Goal: Communication & Community: Answer question/provide support

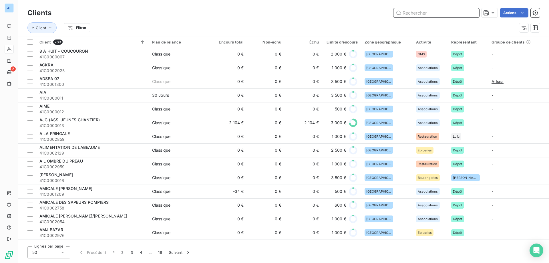
click at [421, 12] on input "text" at bounding box center [436, 12] width 86 height 9
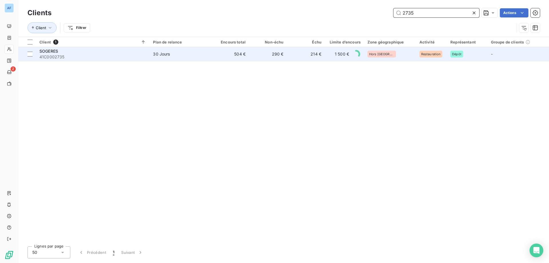
type input "2735"
click at [283, 55] on td "290 €" at bounding box center [268, 54] width 38 height 14
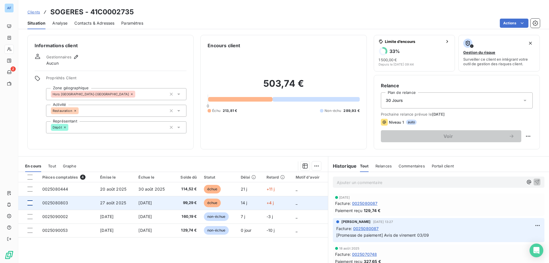
click at [29, 202] on div at bounding box center [29, 202] width 5 height 5
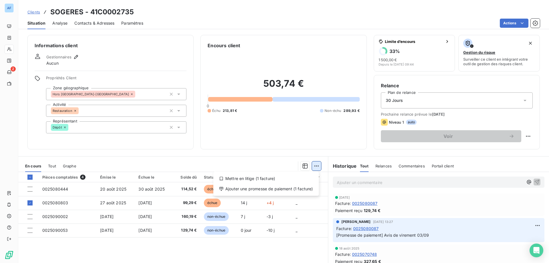
click at [311, 166] on html "AF 2 Clients SOGERES - 41C0002735 Situation Analyse Contacts & Adresses Paramèt…" at bounding box center [274, 131] width 549 height 263
click at [303, 189] on div "Ajouter une promesse de paiement (1 facture)" at bounding box center [266, 188] width 101 height 9
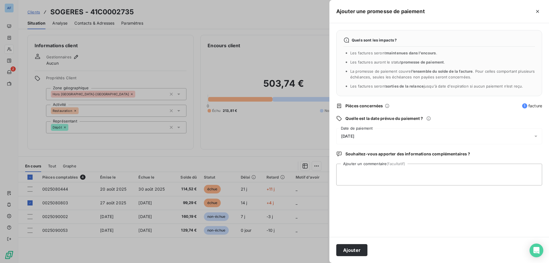
click at [347, 138] on span "[DATE]" at bounding box center [347, 136] width 13 height 5
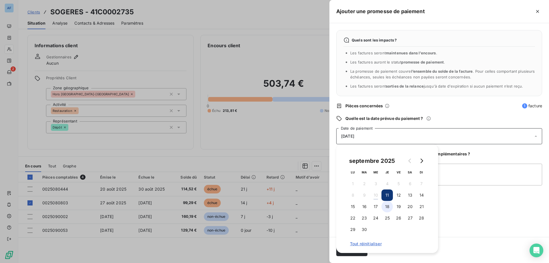
click at [386, 210] on button "18" at bounding box center [386, 206] width 11 height 11
click at [459, 174] on textarea "Ajouter un commentaire (facultatif)" at bounding box center [439, 175] width 206 height 22
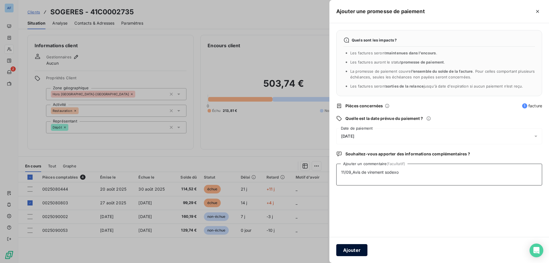
type textarea "11/09_Avis de virement sodexo"
click at [355, 250] on button "Ajouter" at bounding box center [351, 250] width 31 height 12
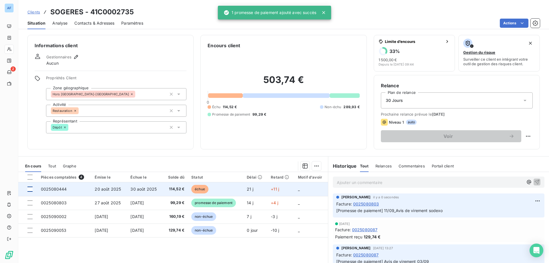
click at [30, 188] on div at bounding box center [29, 188] width 5 height 5
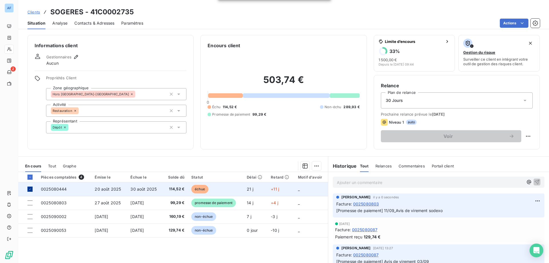
click at [30, 188] on icon at bounding box center [29, 188] width 3 height 3
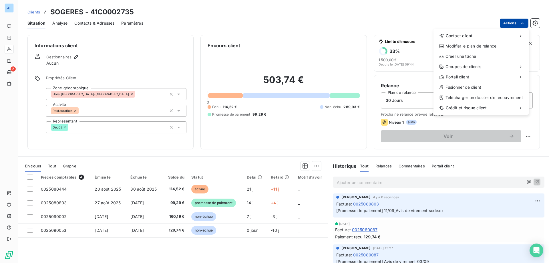
click at [515, 23] on html "AF 2 Clients SOGERES - 41C0002735 Situation Analyse Contacts & Adresses Paramèt…" at bounding box center [274, 131] width 549 height 263
click at [409, 39] on div "Envoyer un email" at bounding box center [392, 37] width 77 height 9
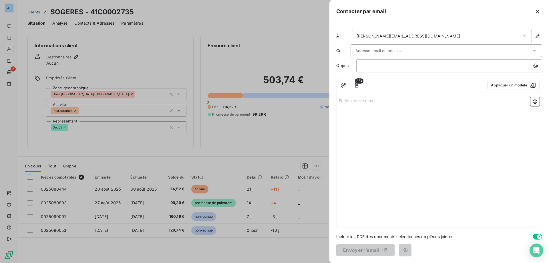
click at [409, 39] on div "[PERSON_NAME][EMAIL_ADDRESS][DOMAIN_NAME]" at bounding box center [408, 36] width 103 height 6
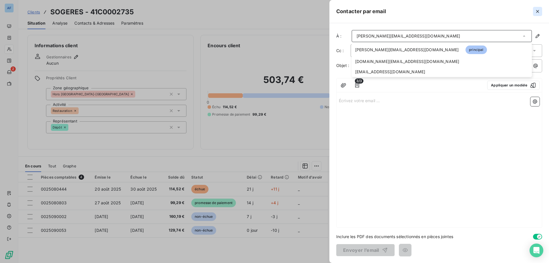
click at [538, 11] on icon "button" at bounding box center [537, 11] width 3 height 3
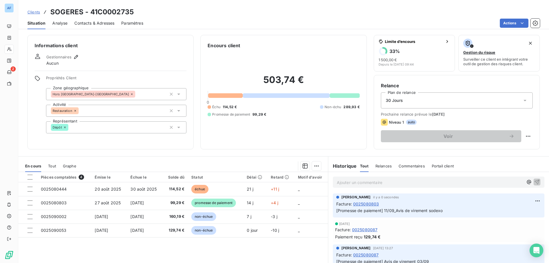
click at [94, 30] on div "Clients SOGERES - 41C0002735 Situation Analyse Contacts & Adresses Paramètres A…" at bounding box center [283, 131] width 531 height 263
click at [99, 22] on span "Contacts & Adresses" at bounding box center [94, 23] width 40 height 6
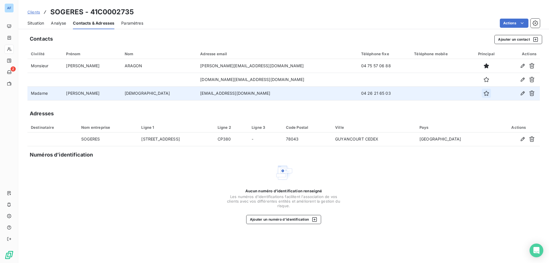
click at [484, 93] on icon "button" at bounding box center [486, 93] width 5 height 5
click at [33, 23] on span "Situation" at bounding box center [35, 23] width 17 height 6
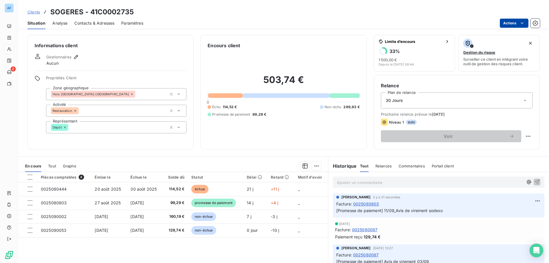
click at [507, 23] on html "AF 2 Clients SOGERES - 41C0002735 Situation Analyse Contacts & Adresses Paramèt…" at bounding box center [274, 131] width 549 height 263
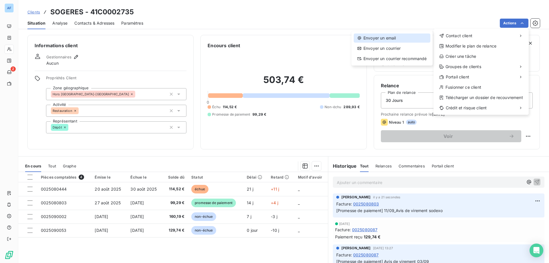
click at [393, 41] on div "Envoyer un email" at bounding box center [392, 37] width 77 height 9
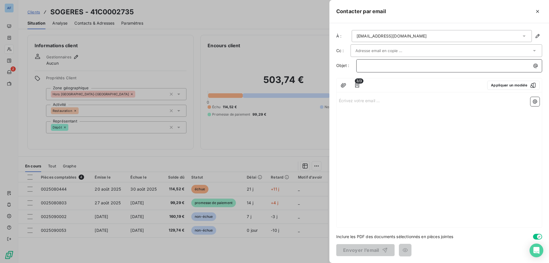
click at [383, 66] on p "﻿" at bounding box center [450, 65] width 179 height 7
click at [354, 89] on button "button" at bounding box center [357, 85] width 9 height 9
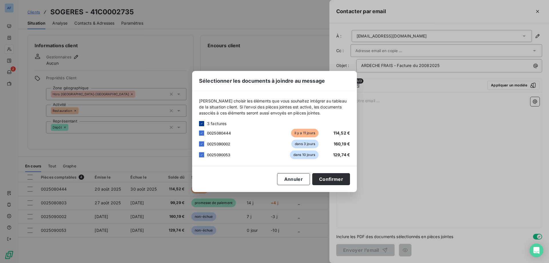
click at [202, 121] on div at bounding box center [201, 123] width 5 height 5
click at [201, 132] on div at bounding box center [201, 132] width 5 height 5
click at [344, 181] on button "Confirmer" at bounding box center [331, 179] width 38 height 12
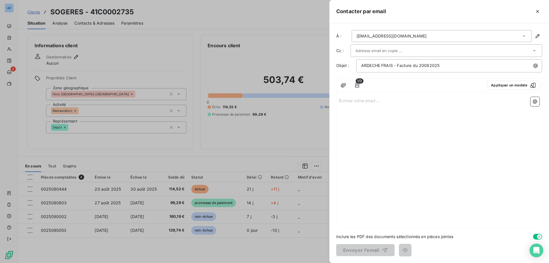
click at [385, 103] on p "Écrivez votre email ... ﻿" at bounding box center [439, 100] width 201 height 7
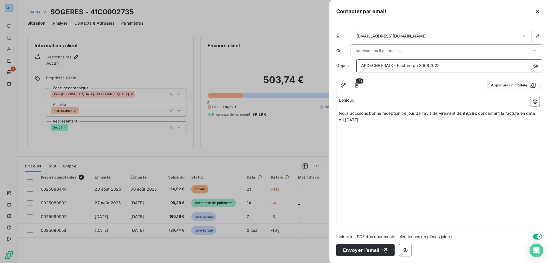
click at [397, 67] on span "ARDECHE FRAIS - Facture du 20082025" at bounding box center [400, 65] width 78 height 5
click at [410, 122] on p "Nous accusons bonne réception ce jour de l'avis de virement de 99.29€ concernan…" at bounding box center [439, 116] width 201 height 13
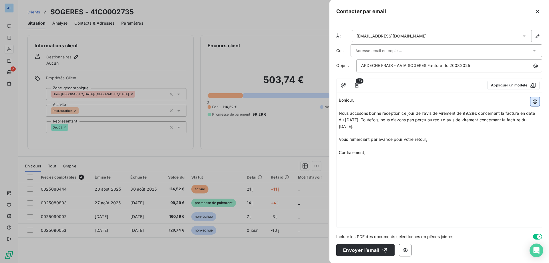
click at [537, 100] on icon "button" at bounding box center [535, 102] width 6 height 6
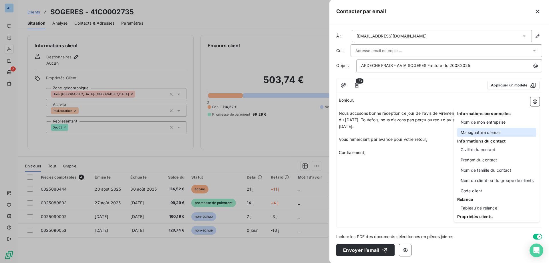
click at [494, 131] on div "Ma signature d’email" at bounding box center [496, 132] width 79 height 9
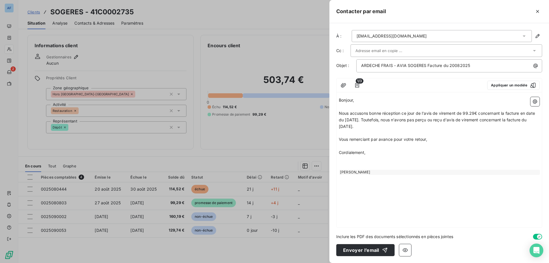
click at [364, 160] on p "﻿" at bounding box center [439, 159] width 201 height 7
click at [371, 248] on button "Envoyer l’email" at bounding box center [365, 250] width 58 height 12
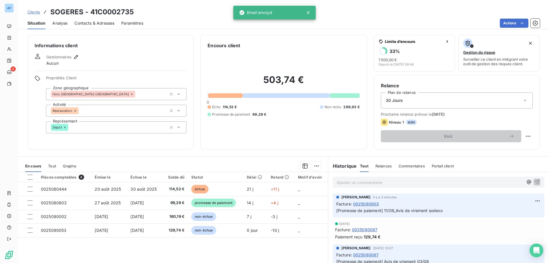
click at [379, 166] on span "Relances" at bounding box center [383, 166] width 16 height 5
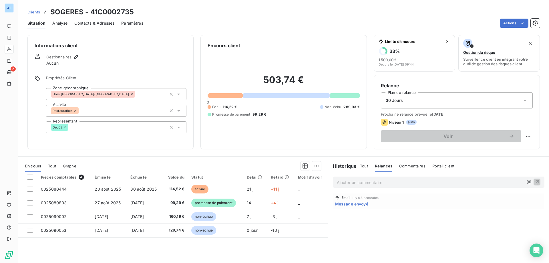
click at [365, 166] on span "Tout" at bounding box center [364, 166] width 8 height 5
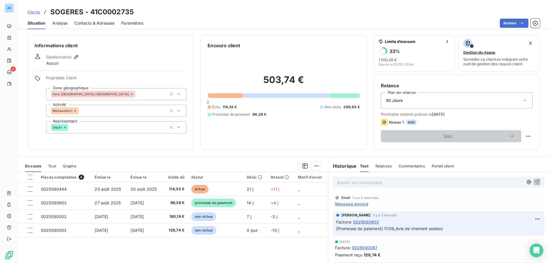
click at [35, 13] on span "Clients" at bounding box center [33, 12] width 13 height 5
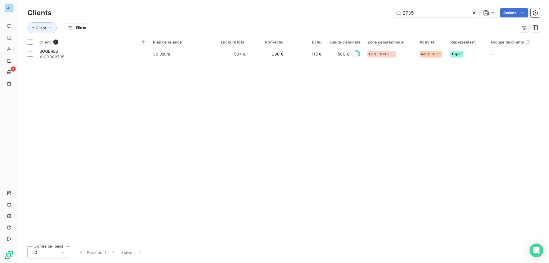
click at [474, 11] on icon at bounding box center [474, 13] width 6 height 6
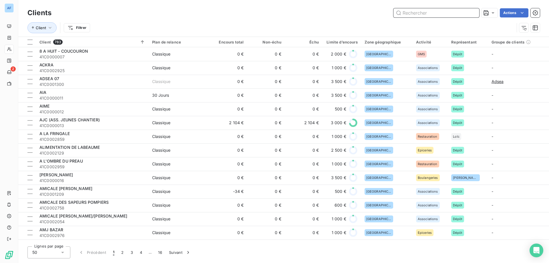
click at [421, 10] on input "text" at bounding box center [436, 12] width 86 height 9
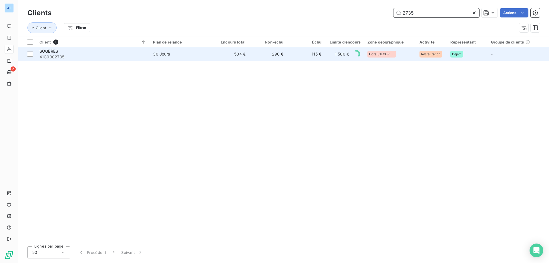
type input "2735"
click at [238, 59] on td "504 €" at bounding box center [230, 54] width 38 height 14
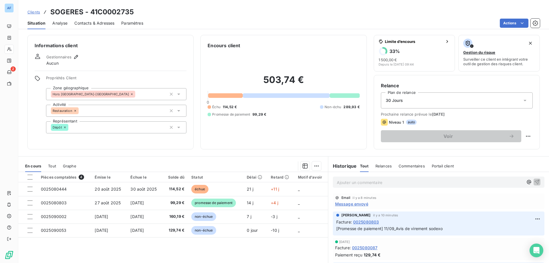
click at [90, 27] on div "Contacts & Adresses" at bounding box center [94, 23] width 40 height 12
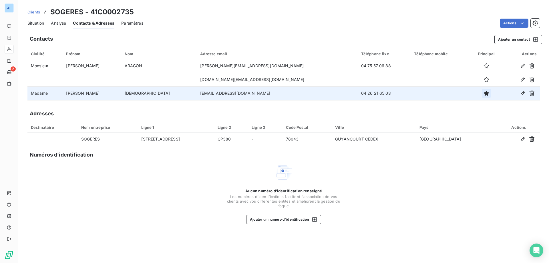
click at [484, 93] on icon "button" at bounding box center [486, 93] width 5 height 5
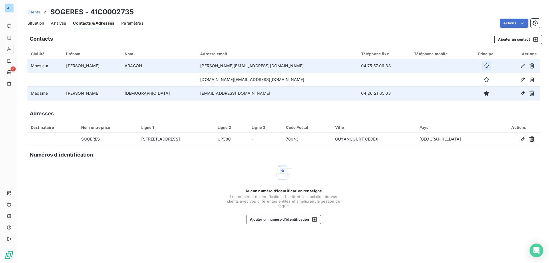
click at [483, 67] on icon "button" at bounding box center [486, 66] width 6 height 6
click at [35, 22] on span "Situation" at bounding box center [35, 23] width 17 height 6
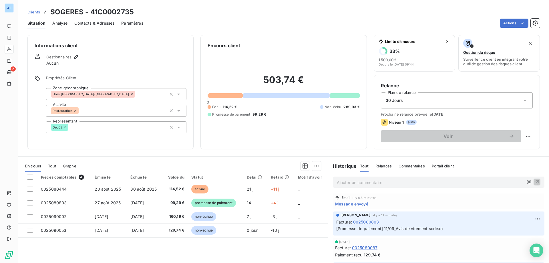
click at [386, 178] on div "Ajouter un commentaire ﻿" at bounding box center [430, 182] width 186 height 8
click at [383, 179] on p "Ajouter un commentaire ﻿" at bounding box center [430, 182] width 186 height 7
click at [383, 180] on p "Ajouter un commentaire ﻿" at bounding box center [430, 182] width 186 height 7
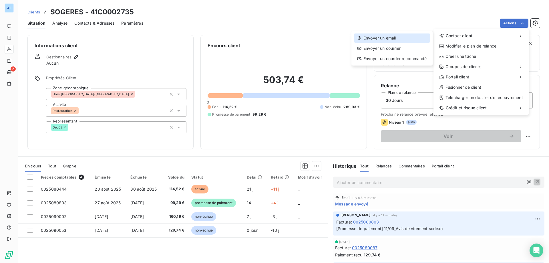
click at [383, 42] on div "Envoyer un email" at bounding box center [392, 37] width 77 height 9
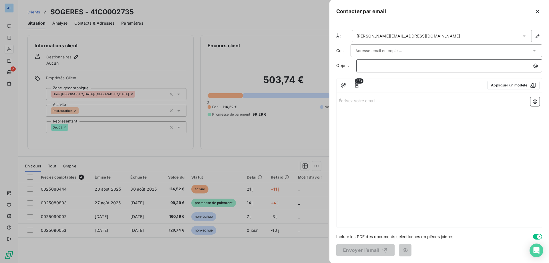
click at [415, 67] on p "﻿" at bounding box center [450, 65] width 179 height 7
drag, startPoint x: 428, startPoint y: 66, endPoint x: 549, endPoint y: 73, distance: 121.2
click at [549, 70] on div "À : [PERSON_NAME][EMAIL_ADDRESS][DOMAIN_NAME] Cc : Objet : ARDECHE FRAIS - AVIA…" at bounding box center [439, 143] width 220 height 240
click at [383, 55] on input "text" at bounding box center [385, 50] width 61 height 9
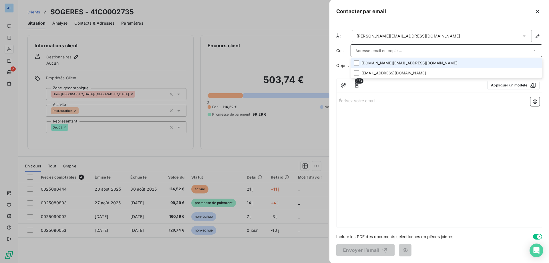
click at [386, 158] on div "Écrivez votre email ... ﻿" at bounding box center [438, 161] width 205 height 133
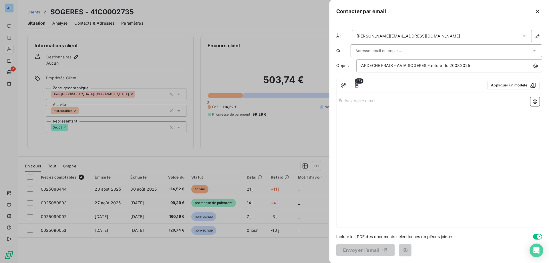
drag, startPoint x: 387, startPoint y: 122, endPoint x: 382, endPoint y: 116, distance: 8.5
click at [386, 120] on div "Écrivez votre email ... ﻿" at bounding box center [438, 161] width 205 height 133
click at [375, 101] on p "Écrivez votre email ... ﻿" at bounding box center [439, 100] width 201 height 7
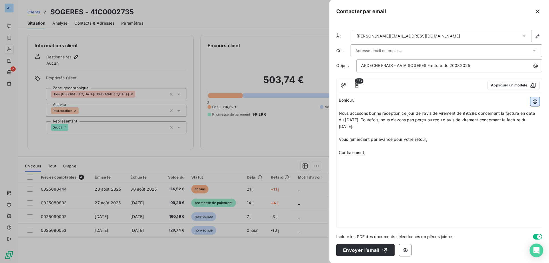
click at [533, 100] on icon "button" at bounding box center [535, 101] width 4 height 4
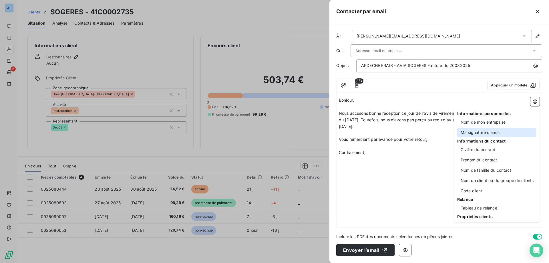
click at [471, 132] on div "Ma signature d’email" at bounding box center [496, 132] width 79 height 9
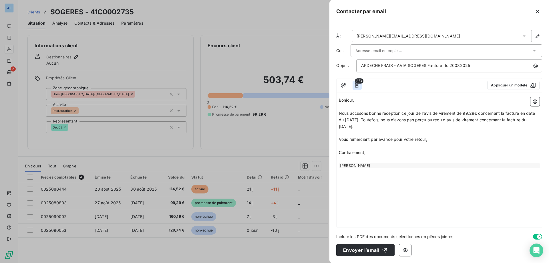
click at [357, 87] on icon "button" at bounding box center [357, 85] width 4 height 5
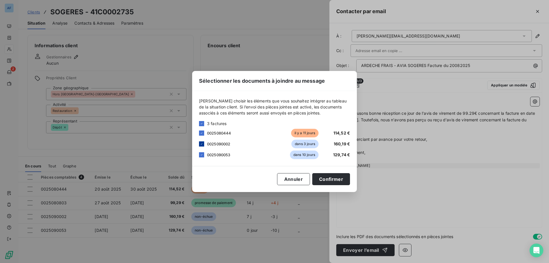
click at [200, 145] on icon at bounding box center [201, 143] width 3 height 3
click at [201, 158] on div "0025090053 dans 10 jours 129,74 €" at bounding box center [274, 154] width 151 height 9
click at [202, 154] on icon at bounding box center [201, 154] width 3 height 3
click at [346, 179] on button "Confirmer" at bounding box center [331, 179] width 38 height 12
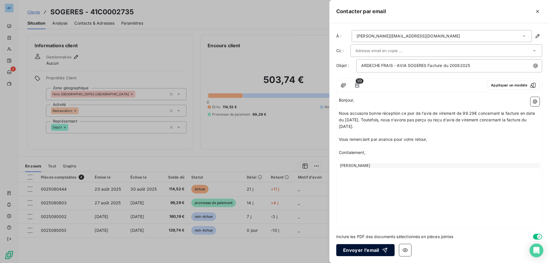
click at [365, 248] on button "Envoyer l’email" at bounding box center [365, 250] width 58 height 12
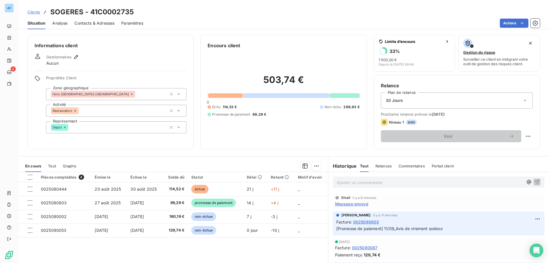
click at [375, 169] on div "Relances" at bounding box center [383, 166] width 16 height 12
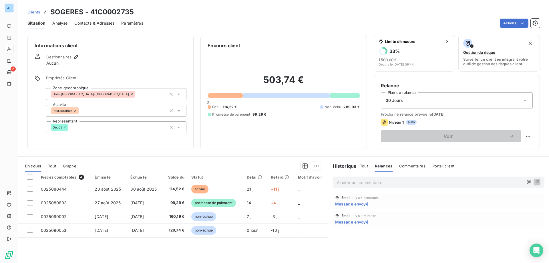
click at [363, 167] on span "Tout" at bounding box center [364, 166] width 8 height 5
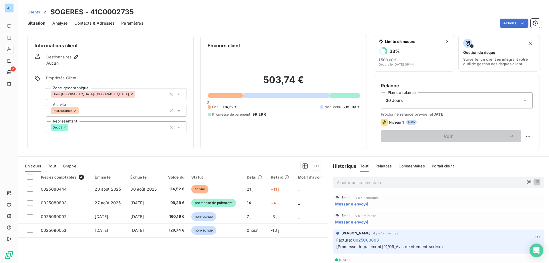
click at [37, 12] on span "Clients" at bounding box center [33, 12] width 13 height 5
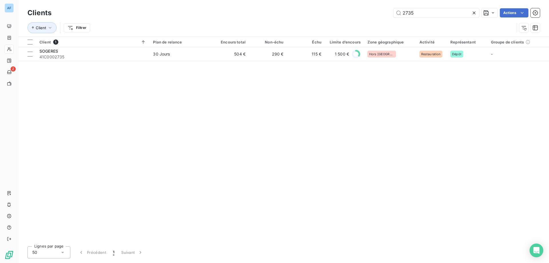
click at [472, 14] on icon at bounding box center [474, 13] width 6 height 6
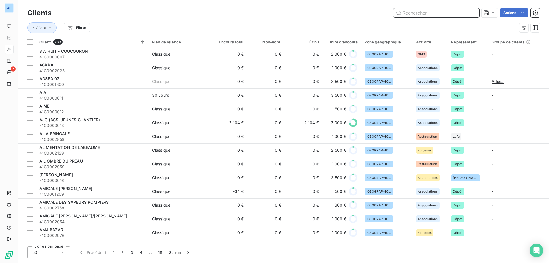
click at [411, 12] on input "text" at bounding box center [436, 12] width 86 height 9
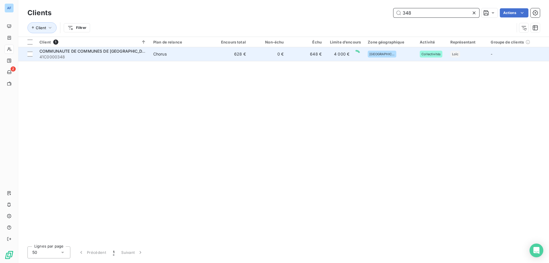
type input "348"
click at [257, 58] on td "0 €" at bounding box center [268, 54] width 38 height 14
